Goal: Information Seeking & Learning: Learn about a topic

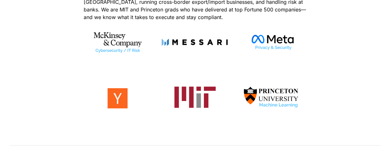
scroll to position [349, 0]
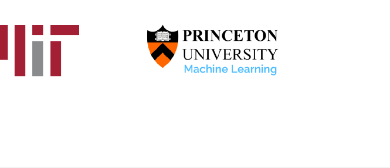
scroll to position [380, 0]
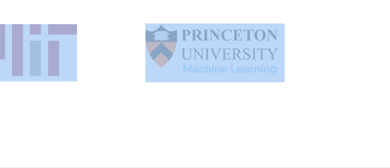
drag, startPoint x: 221, startPoint y: 77, endPoint x: 268, endPoint y: 79, distance: 47.1
click at [268, 79] on div at bounding box center [195, 57] width 223 height 60
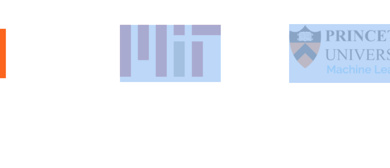
click at [223, 86] on div at bounding box center [195, 57] width 68 height 60
